Goal: Communication & Community: Participate in discussion

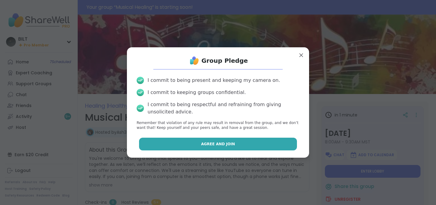
click at [203, 142] on span "Agree and Join" at bounding box center [218, 143] width 34 height 5
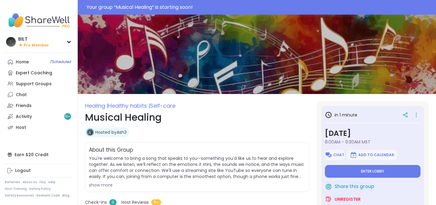
type textarea "*"
click at [383, 171] on span "Enter lobby" at bounding box center [372, 171] width 23 height 5
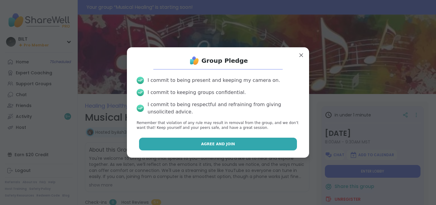
click at [210, 143] on span "Agree and Join" at bounding box center [218, 143] width 34 height 5
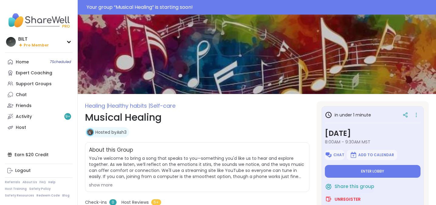
type textarea "*"
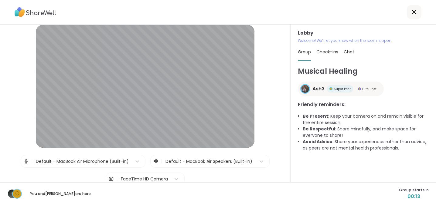
scroll to position [2, 0]
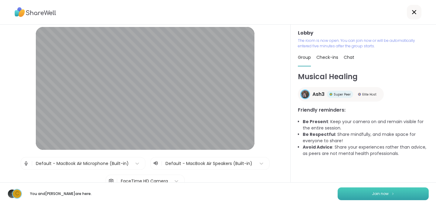
click at [399, 194] on button "Join now" at bounding box center [383, 194] width 91 height 13
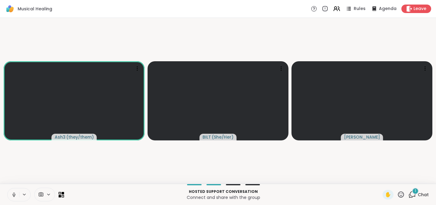
click at [421, 194] on span "Chat" at bounding box center [423, 195] width 11 height 6
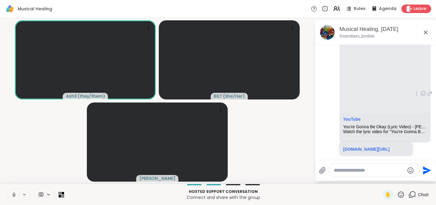
scroll to position [64, 0]
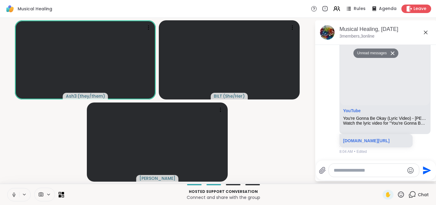
click at [12, 195] on icon at bounding box center [13, 194] width 5 height 5
click at [368, 171] on textarea "Type your message" at bounding box center [369, 171] width 71 height 6
paste textarea "**********"
type textarea "**********"
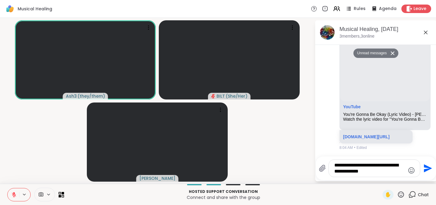
click at [426, 168] on icon "Send" at bounding box center [428, 169] width 8 height 8
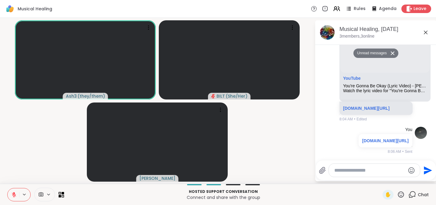
scroll to position [100, 0]
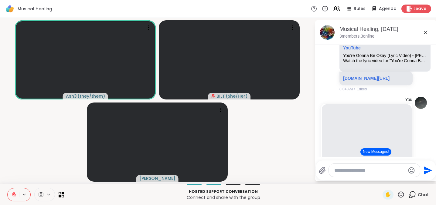
click at [371, 169] on textarea "Type your message" at bounding box center [369, 171] width 71 height 6
paste textarea "**********"
type textarea "**********"
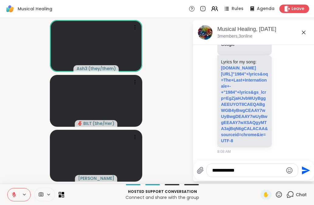
scroll to position [981, 0]
click at [246, 171] on textarea "**********" at bounding box center [247, 171] width 71 height 6
paste textarea "Type your message"
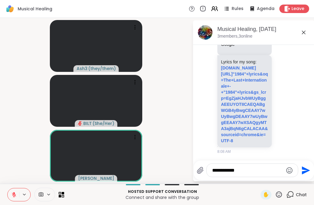
type textarea "**********"
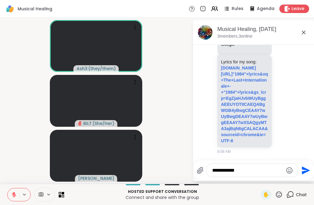
click at [249, 171] on textarea "**********" at bounding box center [247, 171] width 71 height 6
click at [260, 177] on div "**********" at bounding box center [251, 170] width 91 height 13
drag, startPoint x: 248, startPoint y: 172, endPoint x: 184, endPoint y: 165, distance: 64.4
click at [184, 165] on div "Ash3 ( they/them ) BILT ( She/Her ) Cyndy Musical Healing, Oct 12 3 members, 3 …" at bounding box center [157, 101] width 314 height 166
click at [305, 33] on icon at bounding box center [303, 32] width 7 height 7
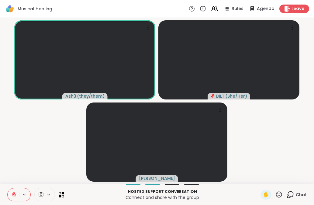
click at [301, 193] on span "Chat" at bounding box center [300, 195] width 11 height 6
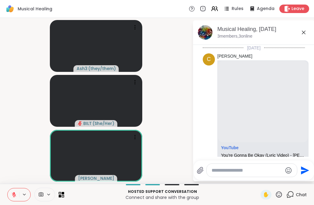
scroll to position [876, 0]
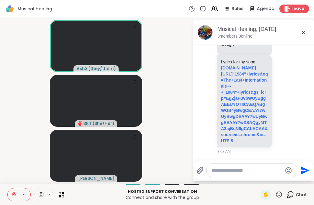
click at [244, 171] on textarea "Type your message" at bounding box center [246, 171] width 71 height 6
paste textarea "**********"
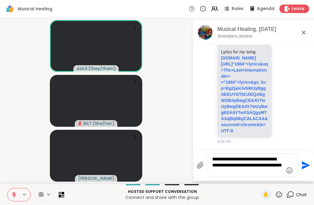
type textarea "**********"
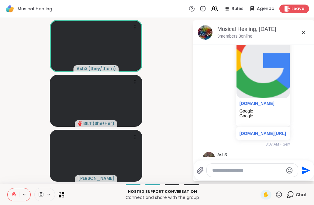
scroll to position [466, 0]
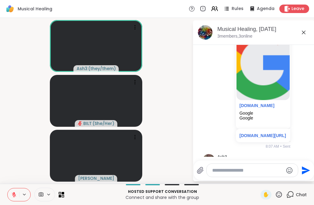
click at [305, 32] on icon at bounding box center [303, 32] width 7 height 7
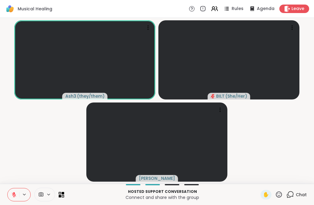
click at [296, 196] on span "Chat" at bounding box center [300, 195] width 11 height 6
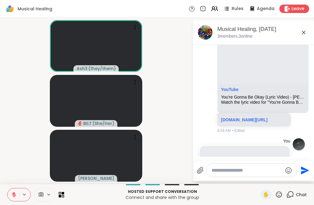
scroll to position [61, 0]
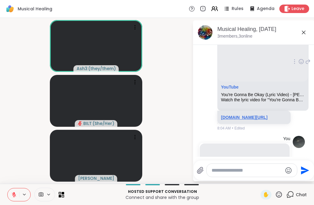
click at [247, 117] on link "youtube.com/watch?v=LjF9IqvXDjY&list=RDPao_7MPZy8s&index=2" at bounding box center [244, 117] width 46 height 5
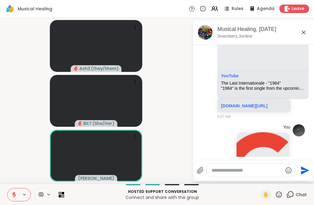
scroll to position [361, 0]
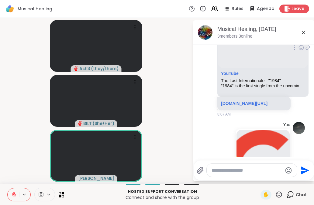
click at [246, 107] on p "youtube.com/watch?v=FfdxoQzGhSU&list=RDFfdxoQzGhSU&start_radio=1" at bounding box center [254, 104] width 66 height 6
click at [246, 106] on link "youtube.com/watch?v=FfdxoQzGhSU&list=RDFfdxoQzGhSU&start_radio=1" at bounding box center [244, 103] width 46 height 5
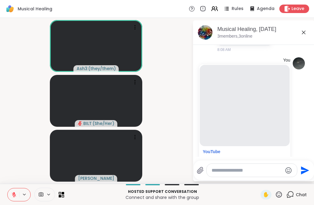
scroll to position [833, 0]
click at [235, 41] on link "google.com/search?q=The+Last+Internationale+-+"1984"+lyrics&oq=The+Last+Interna…" at bounding box center [244, 2] width 47 height 78
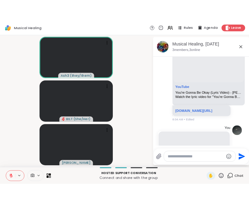
scroll to position [0, 0]
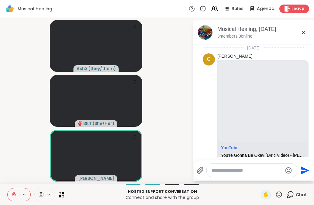
click at [304, 34] on icon at bounding box center [303, 32] width 7 height 7
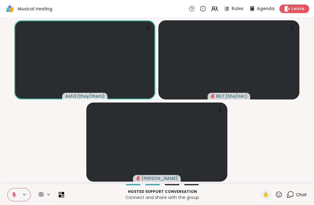
click at [16, 195] on icon at bounding box center [13, 194] width 5 height 5
click at [11, 194] on icon at bounding box center [13, 194] width 5 height 5
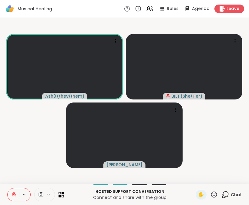
click at [15, 194] on icon at bounding box center [13, 194] width 5 height 5
click at [12, 193] on icon at bounding box center [13, 194] width 5 height 5
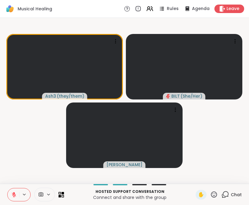
click at [13, 196] on icon at bounding box center [13, 194] width 5 height 5
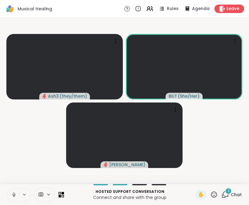
click at [8, 196] on button at bounding box center [14, 195] width 12 height 13
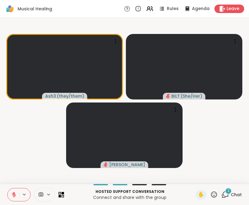
click at [228, 192] on span "2" at bounding box center [229, 191] width 2 height 5
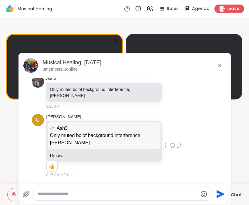
scroll to position [1035, 0]
click at [221, 66] on icon at bounding box center [219, 65] width 7 height 7
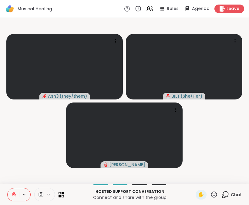
click at [12, 195] on icon at bounding box center [13, 194] width 5 height 5
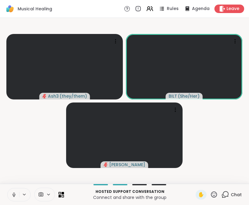
click at [13, 192] on button at bounding box center [14, 195] width 12 height 13
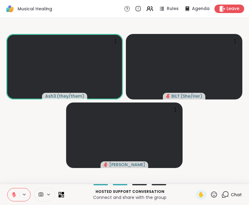
click at [233, 197] on span "Chat" at bounding box center [236, 195] width 11 height 6
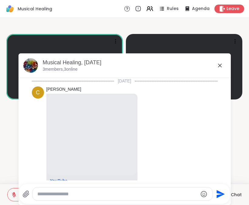
scroll to position [1014, 0]
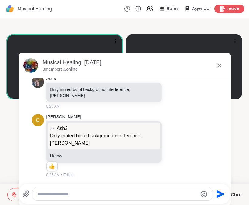
click at [121, 195] on textarea "Type your message" at bounding box center [117, 194] width 161 height 6
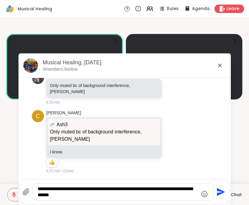
type textarea "**********"
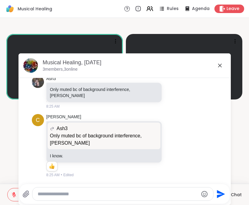
scroll to position [1053, 0]
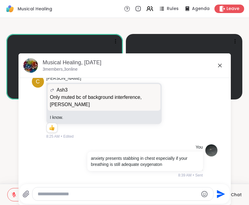
click at [220, 64] on icon at bounding box center [219, 65] width 7 height 7
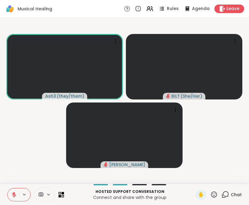
click at [14, 196] on icon at bounding box center [13, 194] width 5 height 5
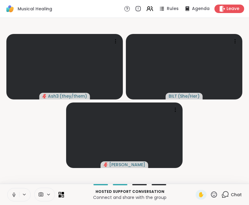
click at [14, 194] on icon at bounding box center [13, 194] width 5 height 5
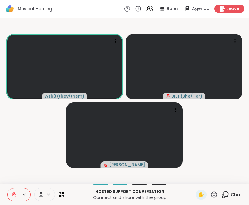
click at [13, 193] on icon at bounding box center [13, 194] width 5 height 5
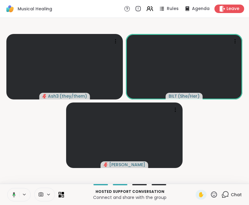
click at [13, 194] on icon at bounding box center [13, 194] width 3 height 5
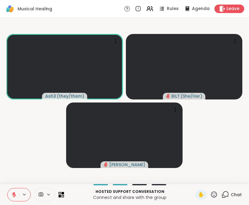
click at [13, 194] on icon at bounding box center [14, 195] width 4 height 4
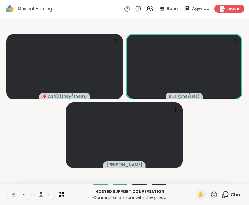
click at [13, 194] on icon at bounding box center [14, 194] width 2 height 3
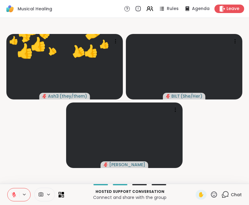
click at [13, 193] on icon at bounding box center [13, 194] width 5 height 5
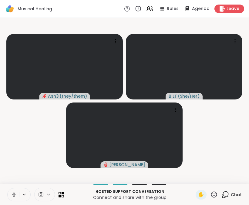
click at [13, 193] on icon at bounding box center [13, 194] width 5 height 5
click at [12, 196] on icon at bounding box center [13, 194] width 5 height 5
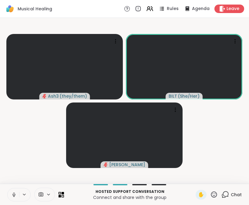
click at [12, 194] on icon at bounding box center [13, 194] width 5 height 5
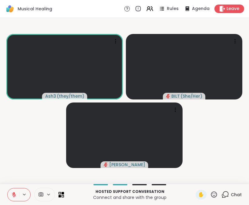
click at [15, 192] on icon at bounding box center [13, 194] width 5 height 5
click at [11, 194] on icon at bounding box center [13, 194] width 5 height 5
click at [12, 195] on icon at bounding box center [14, 195] width 4 height 4
click at [13, 195] on icon at bounding box center [13, 194] width 5 height 5
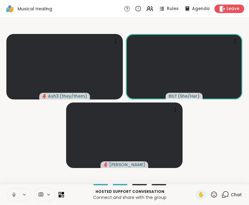
click at [10, 195] on button at bounding box center [14, 195] width 12 height 13
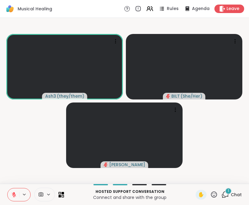
click at [233, 193] on span "Chat" at bounding box center [236, 195] width 11 height 6
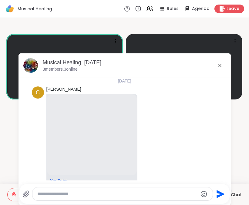
scroll to position [1231, 0]
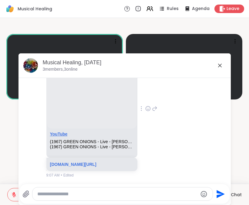
click at [56, 132] on link "YouTube" at bounding box center [59, 134] width 18 height 5
click at [219, 66] on icon at bounding box center [220, 66] width 4 height 4
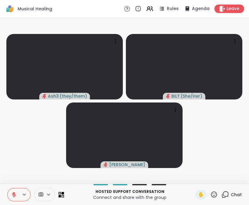
click at [213, 194] on icon at bounding box center [214, 195] width 8 height 8
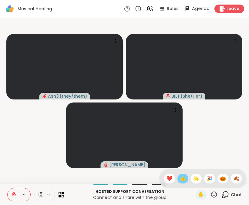
click at [186, 180] on span "👍" at bounding box center [183, 178] width 6 height 7
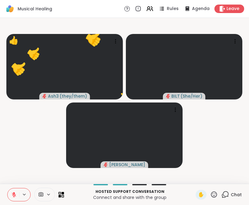
click at [14, 193] on icon at bounding box center [14, 193] width 2 height 2
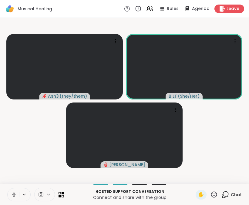
click at [14, 193] on icon at bounding box center [13, 194] width 5 height 5
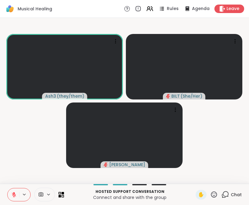
click at [12, 196] on icon at bounding box center [13, 194] width 5 height 5
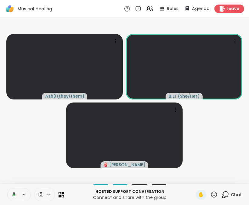
click at [12, 196] on icon at bounding box center [12, 194] width 5 height 5
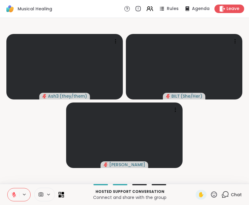
click at [12, 196] on icon at bounding box center [13, 194] width 5 height 5
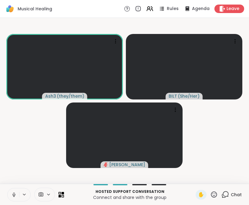
click at [12, 196] on icon at bounding box center [13, 194] width 5 height 5
click at [231, 192] on div "1" at bounding box center [228, 191] width 7 height 7
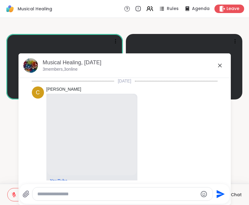
scroll to position [1386, 0]
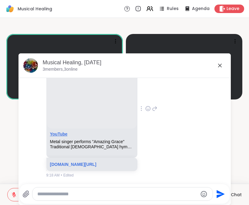
click at [60, 132] on link "YouTube" at bounding box center [59, 134] width 18 height 5
click at [220, 65] on icon at bounding box center [220, 66] width 4 height 4
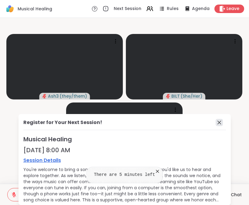
click at [218, 122] on icon at bounding box center [220, 123] width 4 height 4
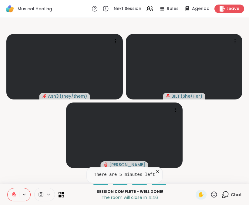
click at [14, 193] on icon at bounding box center [14, 193] width 2 height 2
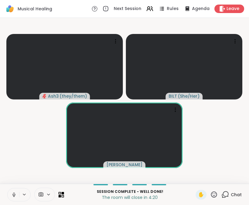
click at [13, 193] on icon at bounding box center [13, 194] width 5 height 5
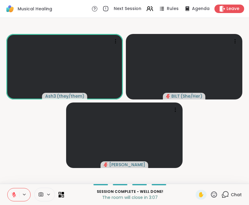
click at [12, 193] on icon at bounding box center [14, 195] width 4 height 4
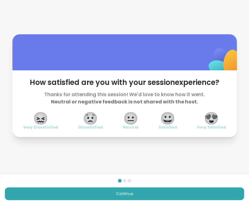
click at [215, 118] on span "😍" at bounding box center [211, 118] width 15 height 11
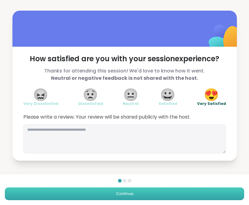
click at [128, 196] on span "Continue" at bounding box center [124, 193] width 17 height 5
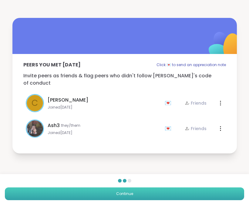
click at [128, 196] on span "Continue" at bounding box center [124, 193] width 17 height 5
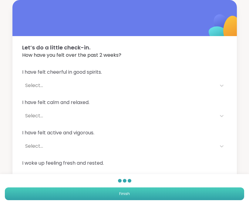
click at [128, 196] on span "Finish" at bounding box center [124, 193] width 11 height 5
